Goal: Find specific page/section: Find specific page/section

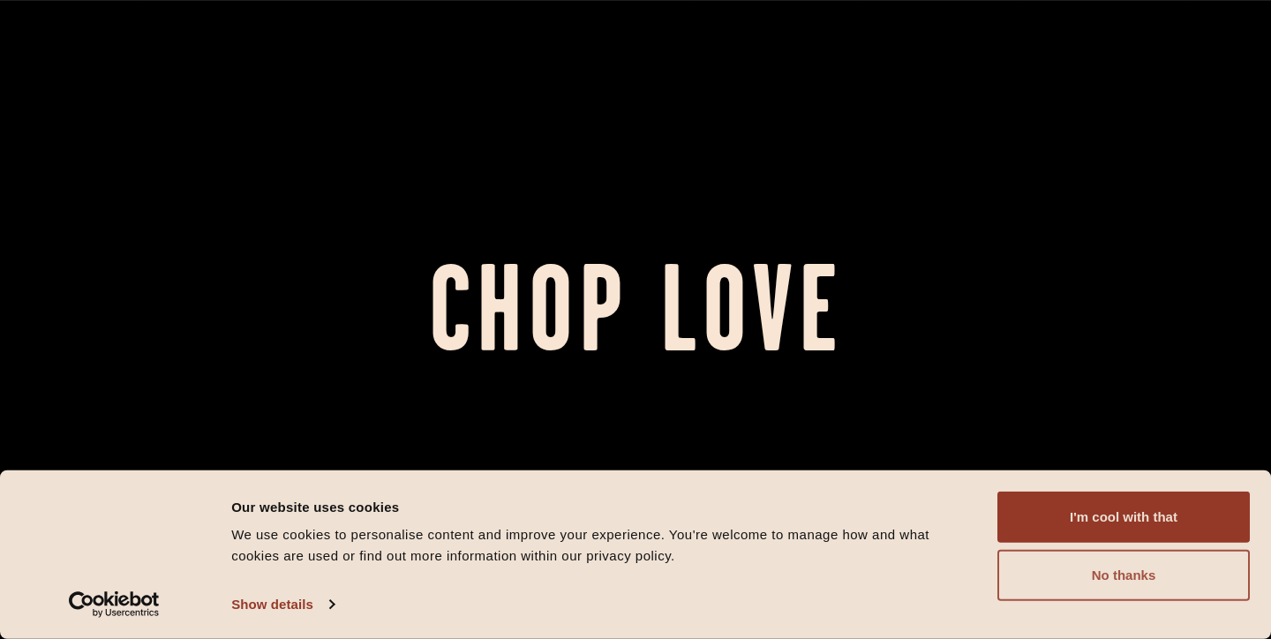
click at [1040, 576] on button "No thanks" at bounding box center [1124, 575] width 252 height 51
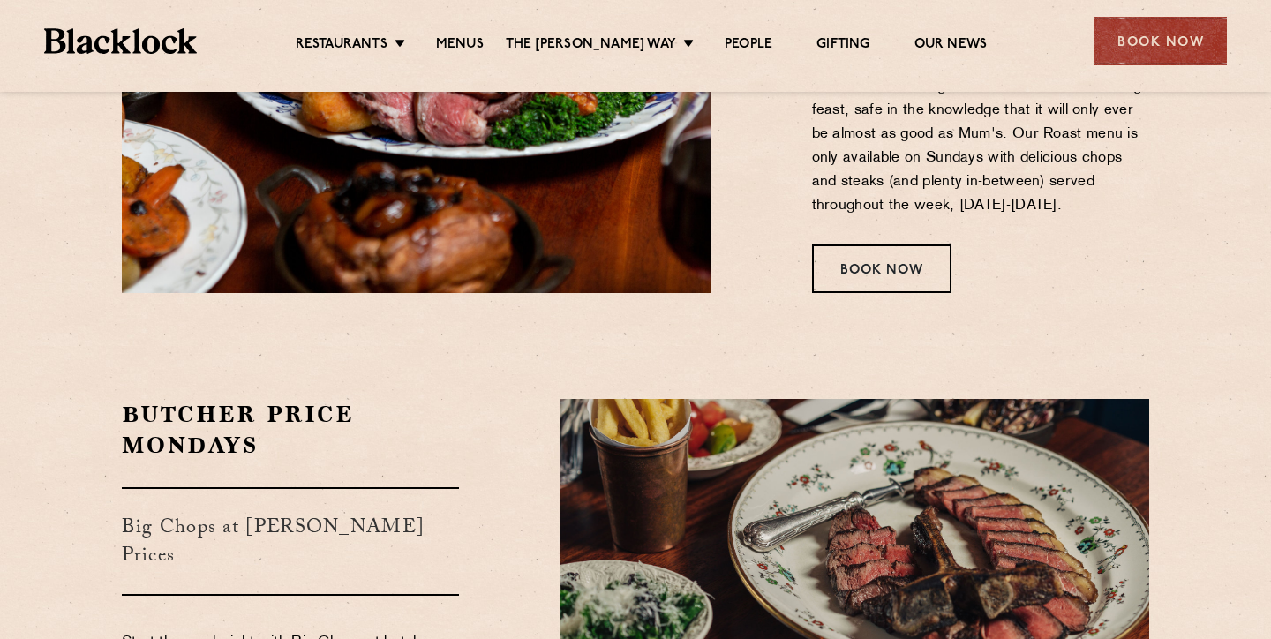
scroll to position [2603, 0]
click at [477, 40] on link "Menus" at bounding box center [460, 45] width 48 height 19
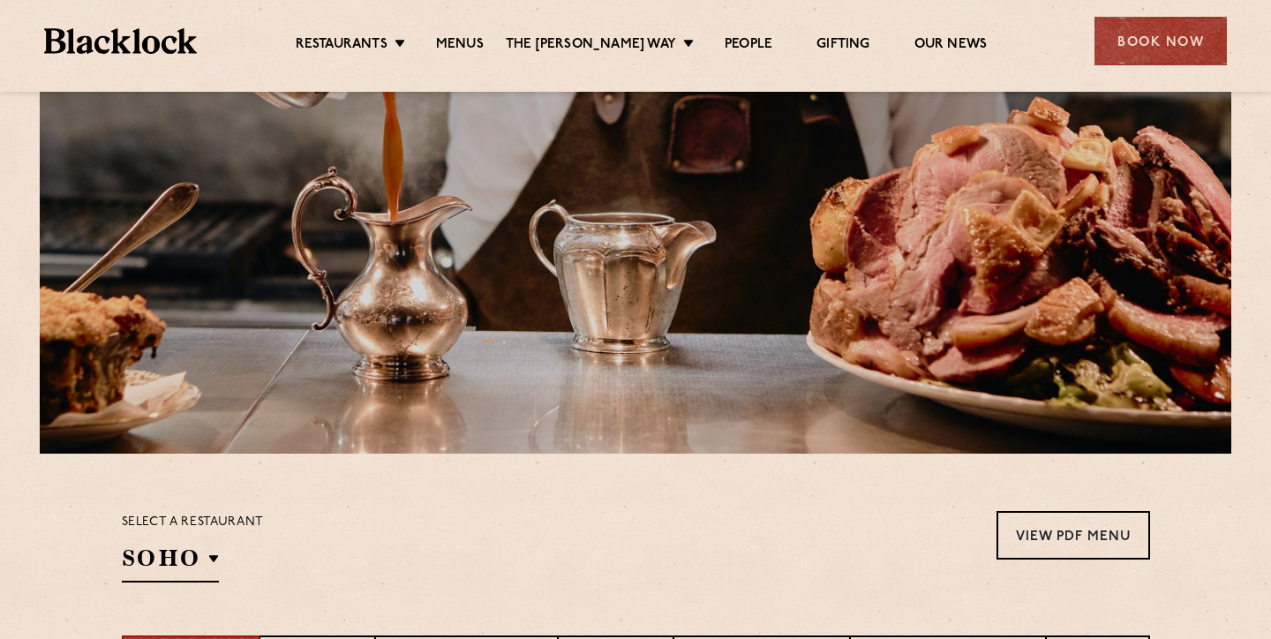
scroll to position [290, 0]
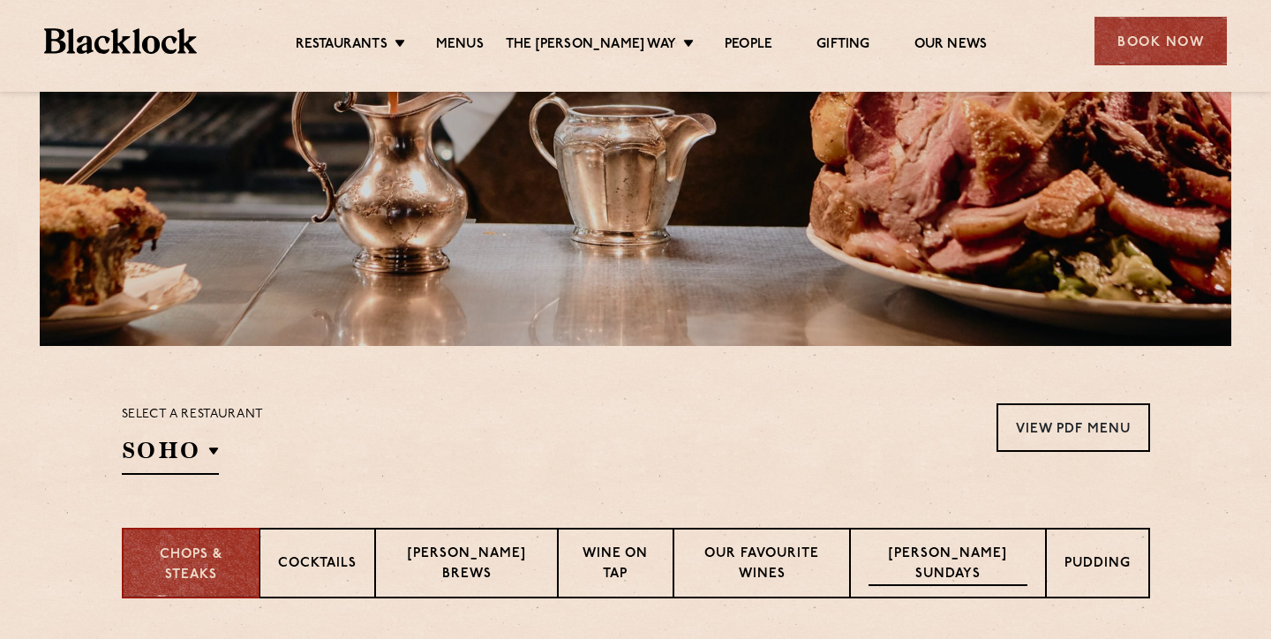
click at [889, 564] on p "[PERSON_NAME] Sundays" at bounding box center [948, 565] width 159 height 41
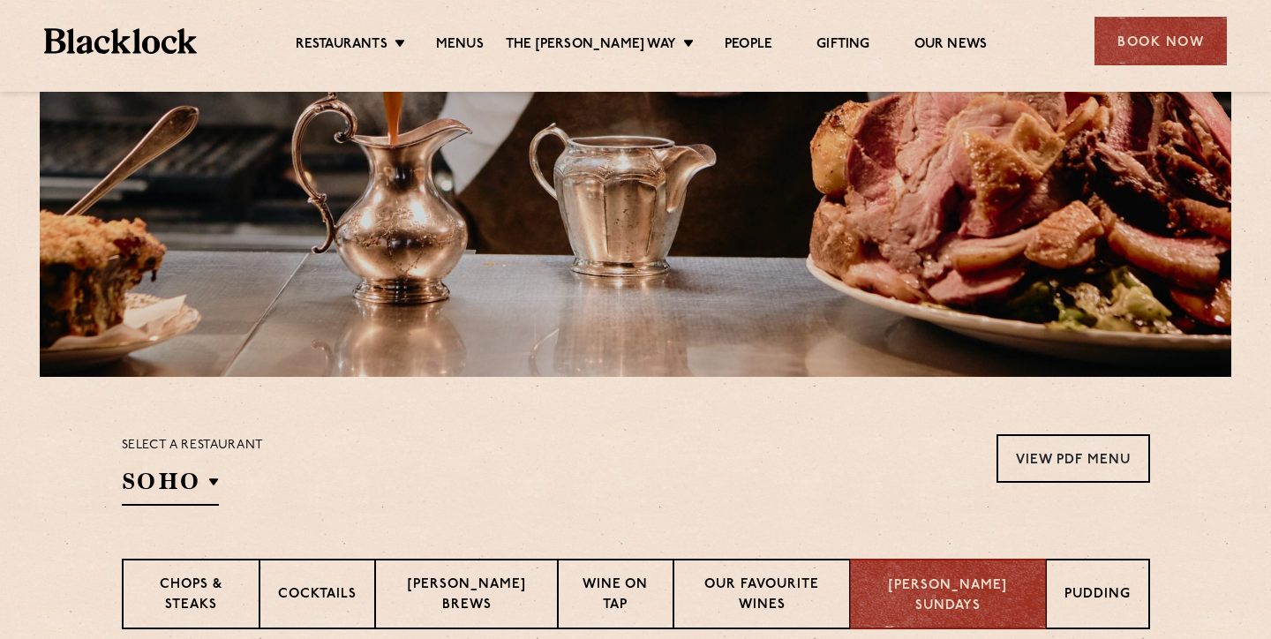
scroll to position [0, 0]
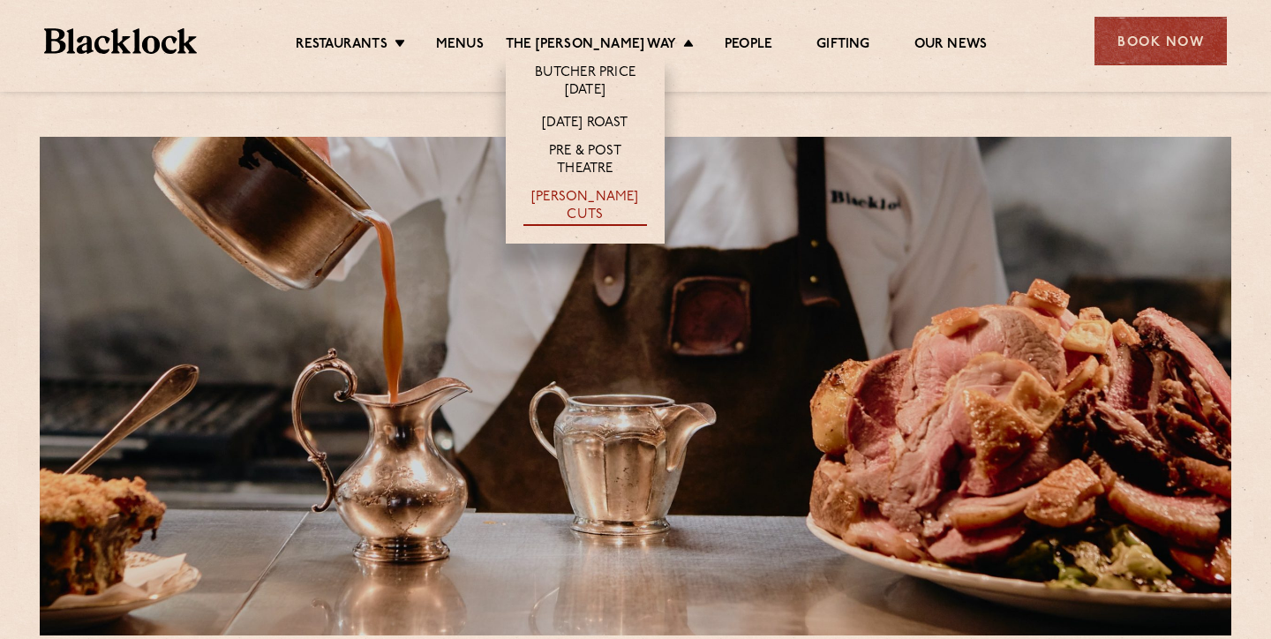
click at [623, 195] on link "[PERSON_NAME] Cuts" at bounding box center [586, 207] width 124 height 37
